Goal: Task Accomplishment & Management: Manage account settings

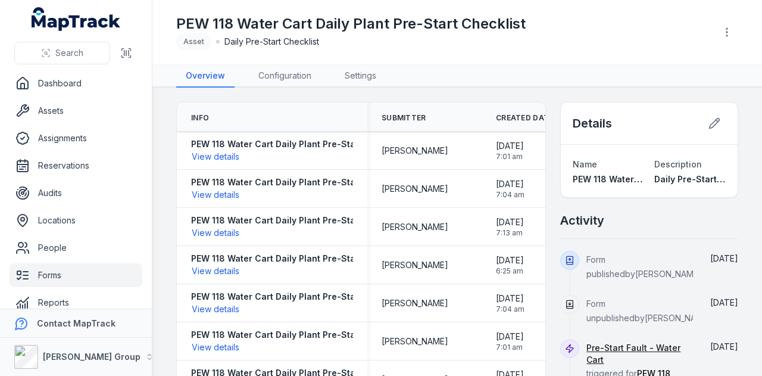
scroll to position [14, 0]
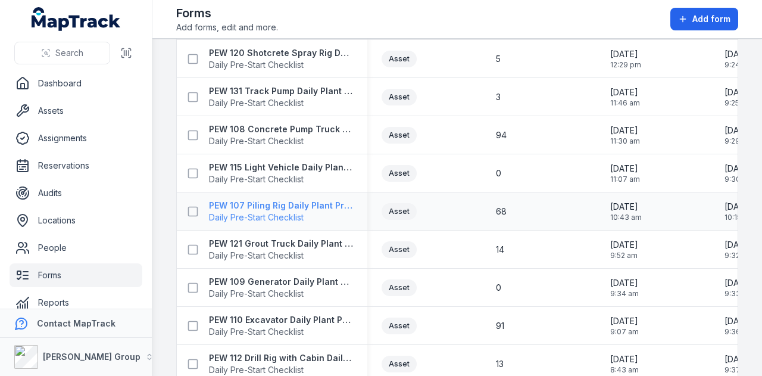
scroll to position [417, 0]
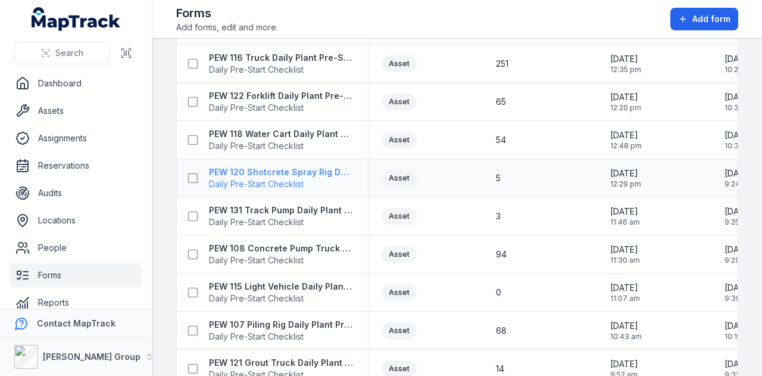
click at [301, 174] on strong "PEW 120 Shotcrete Spray Rig Daily Plant Pre-Start Checklist" at bounding box center [281, 172] width 144 height 12
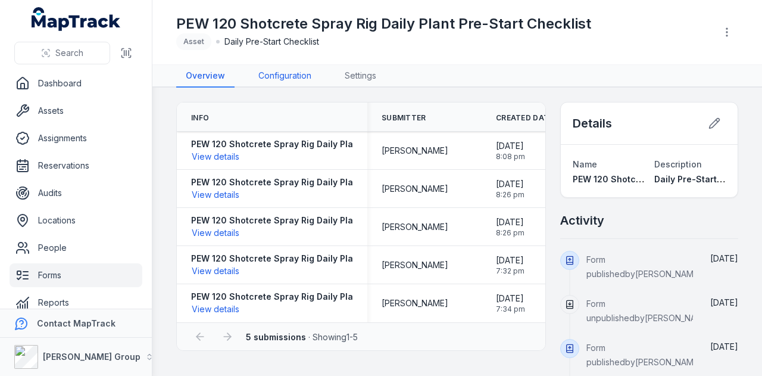
click at [277, 72] on link "Configuration" at bounding box center [285, 76] width 72 height 23
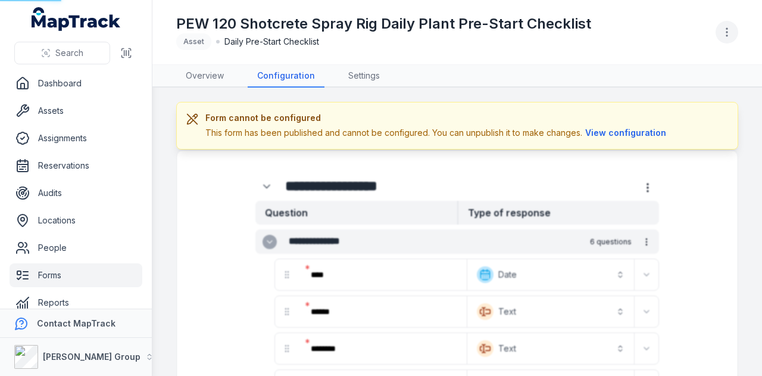
click at [727, 32] on circle "button" at bounding box center [726, 32] width 1 height 1
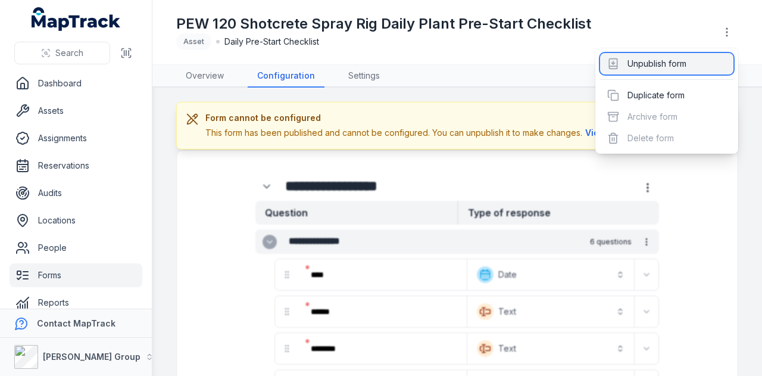
click at [695, 67] on div "Unpublish form" at bounding box center [666, 63] width 133 height 21
